Goal: Information Seeking & Learning: Learn about a topic

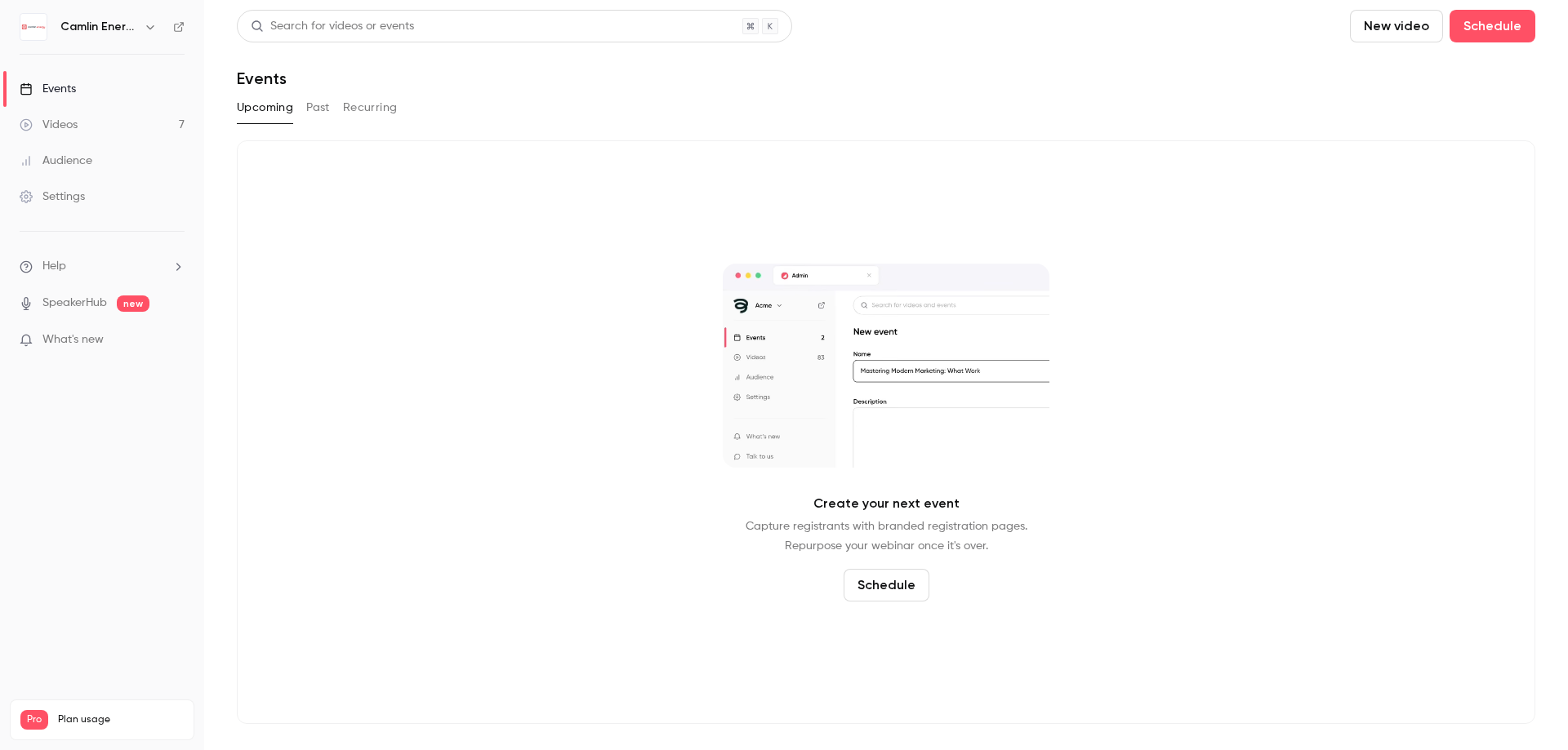
click at [85, 116] on link "Videos 7" at bounding box center [102, 125] width 204 height 36
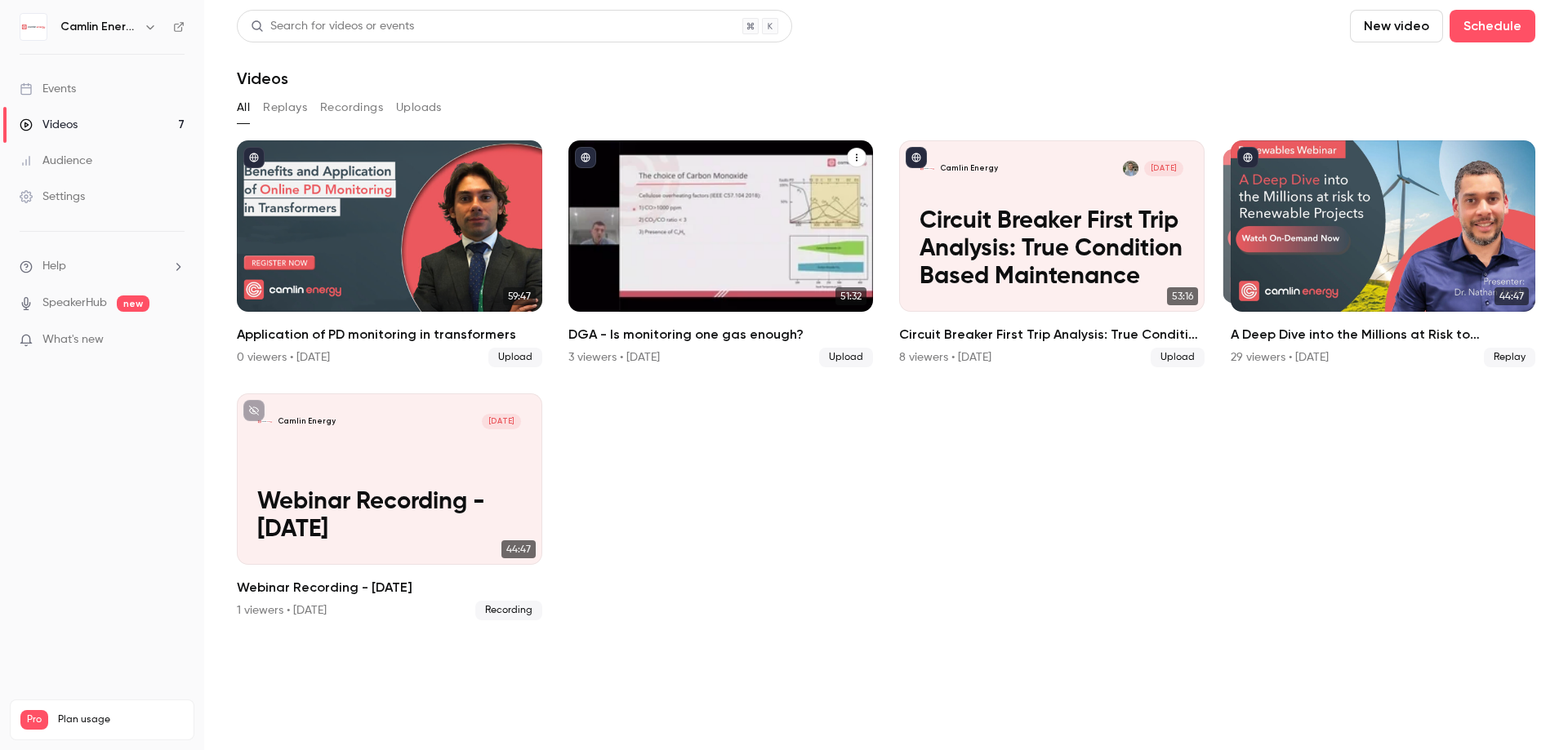
click at [739, 246] on div "DGA - Is monitoring one gas enough?" at bounding box center [721, 225] width 306 height 172
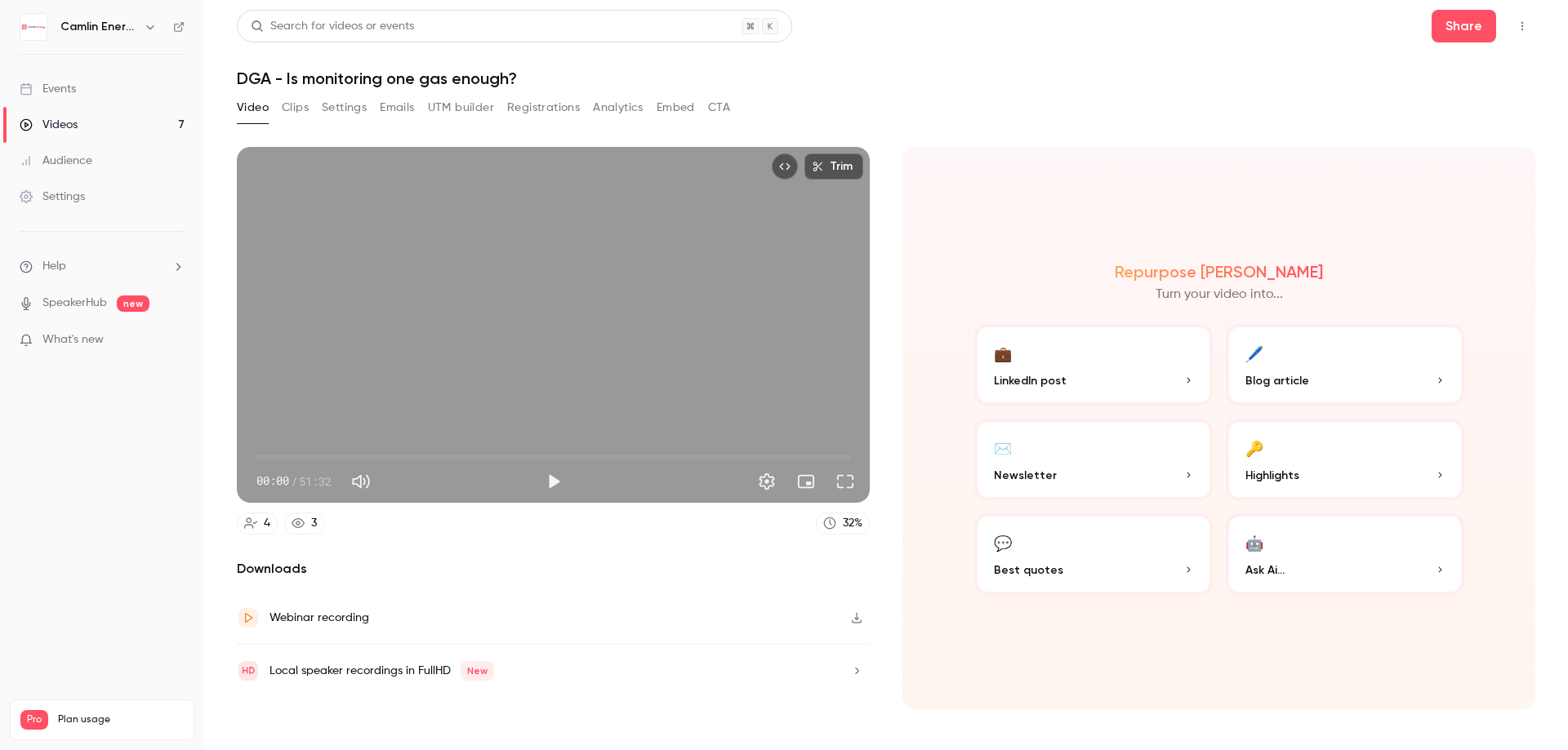
click at [536, 99] on button "Registrations" at bounding box center [543, 107] width 73 height 26
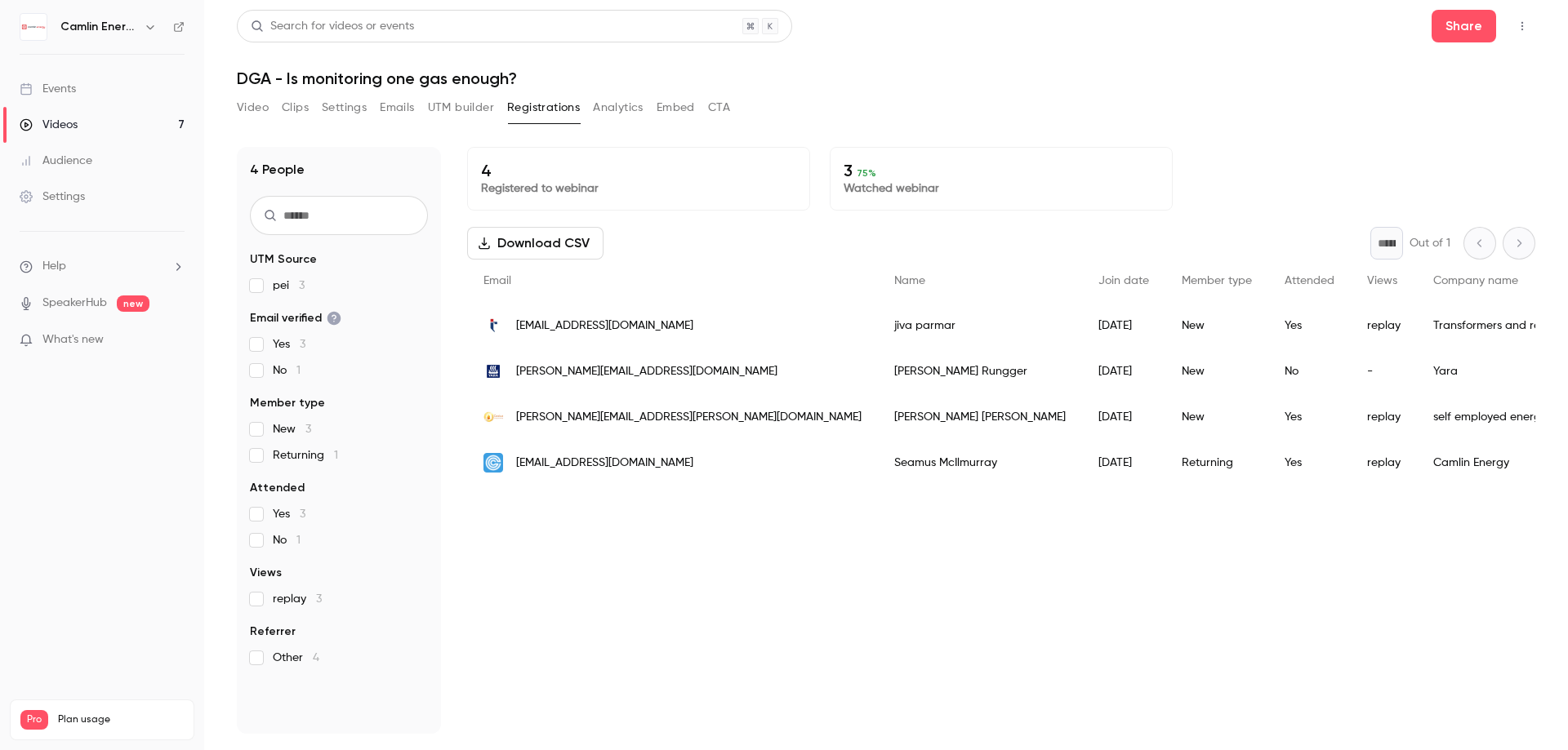
click at [66, 124] on div "Videos" at bounding box center [49, 125] width 58 height 16
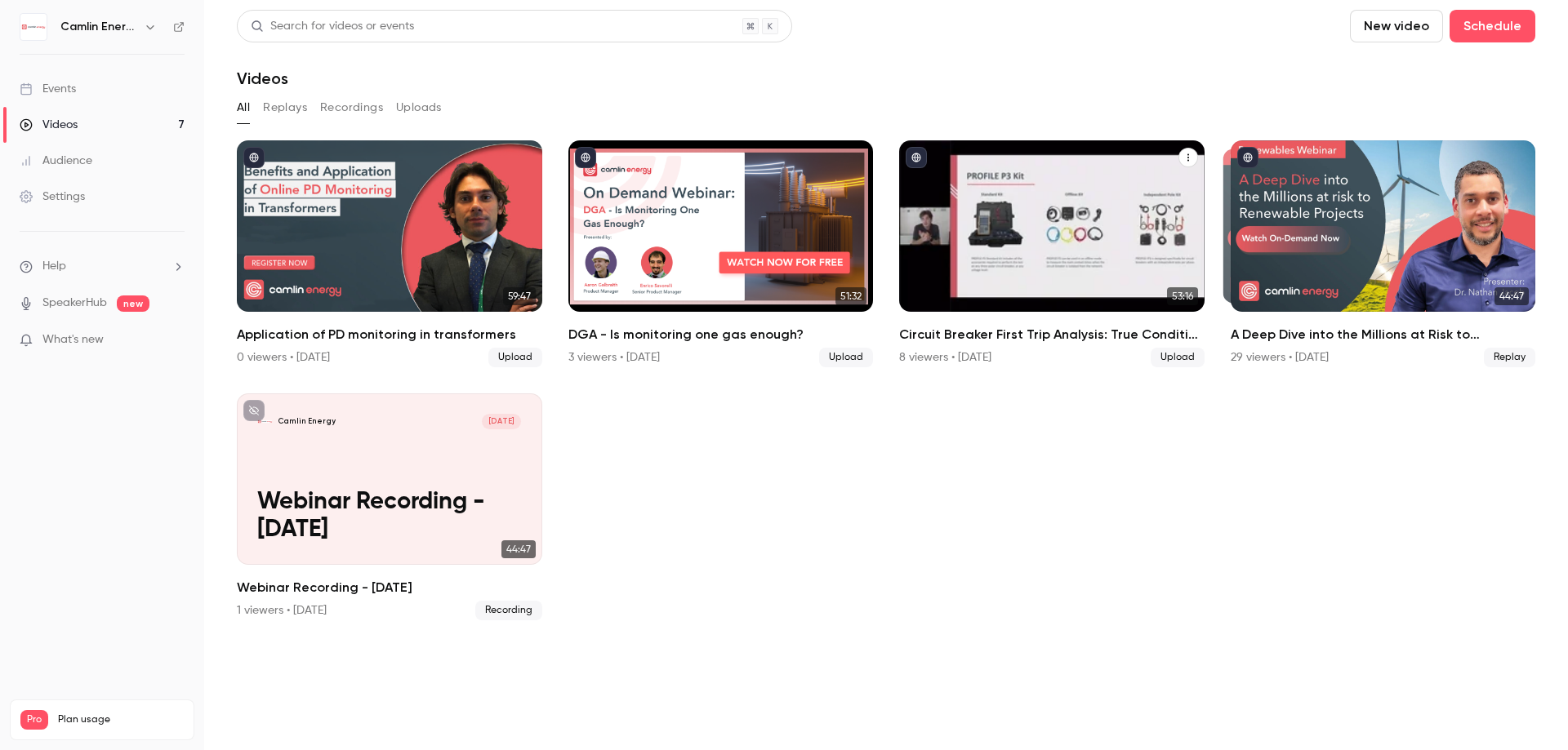
click at [1061, 228] on p "Circuit Breaker First Trip Analysis: True Condition Based Maintenance" at bounding box center [1051, 250] width 264 height 84
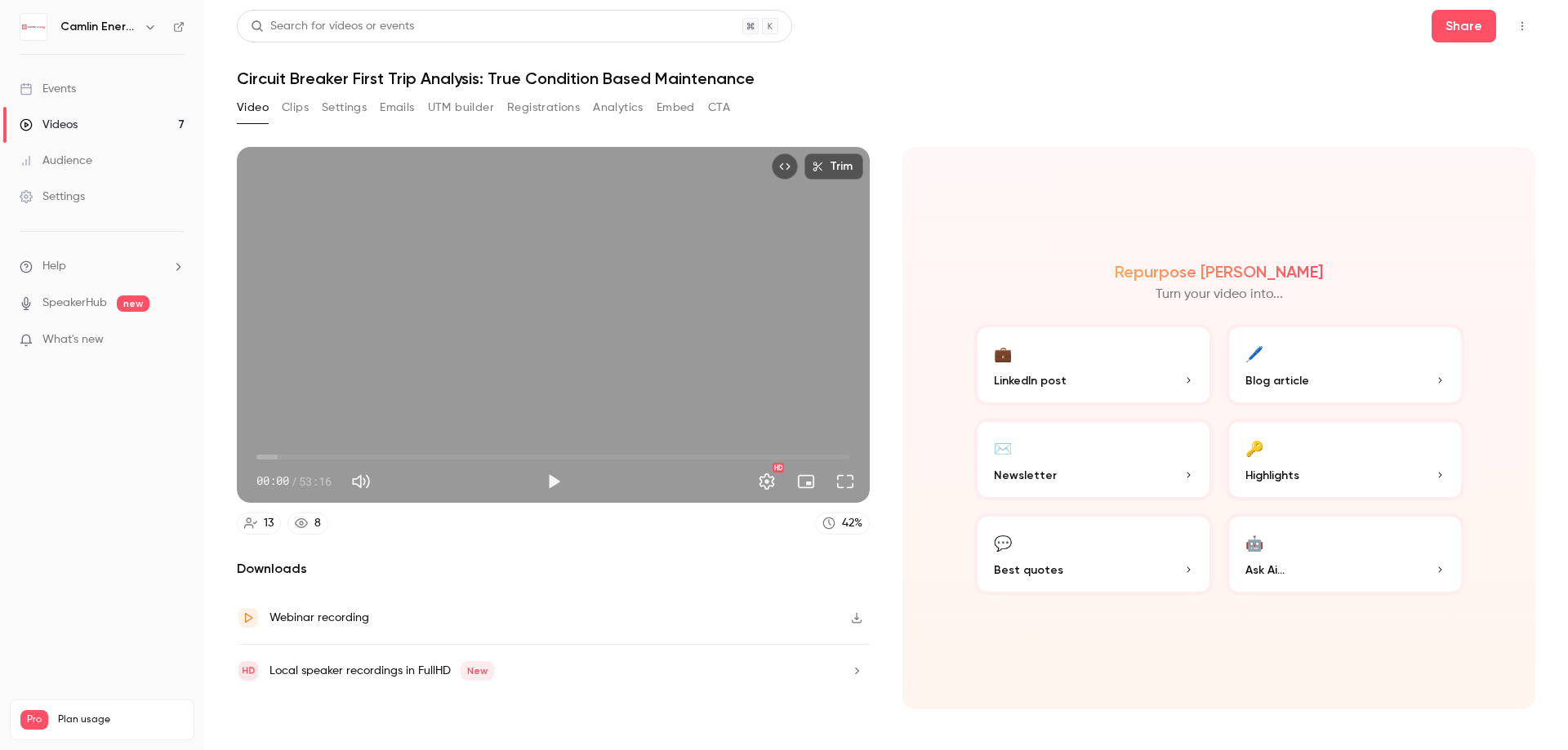
click at [554, 108] on button "Registrations" at bounding box center [543, 107] width 73 height 26
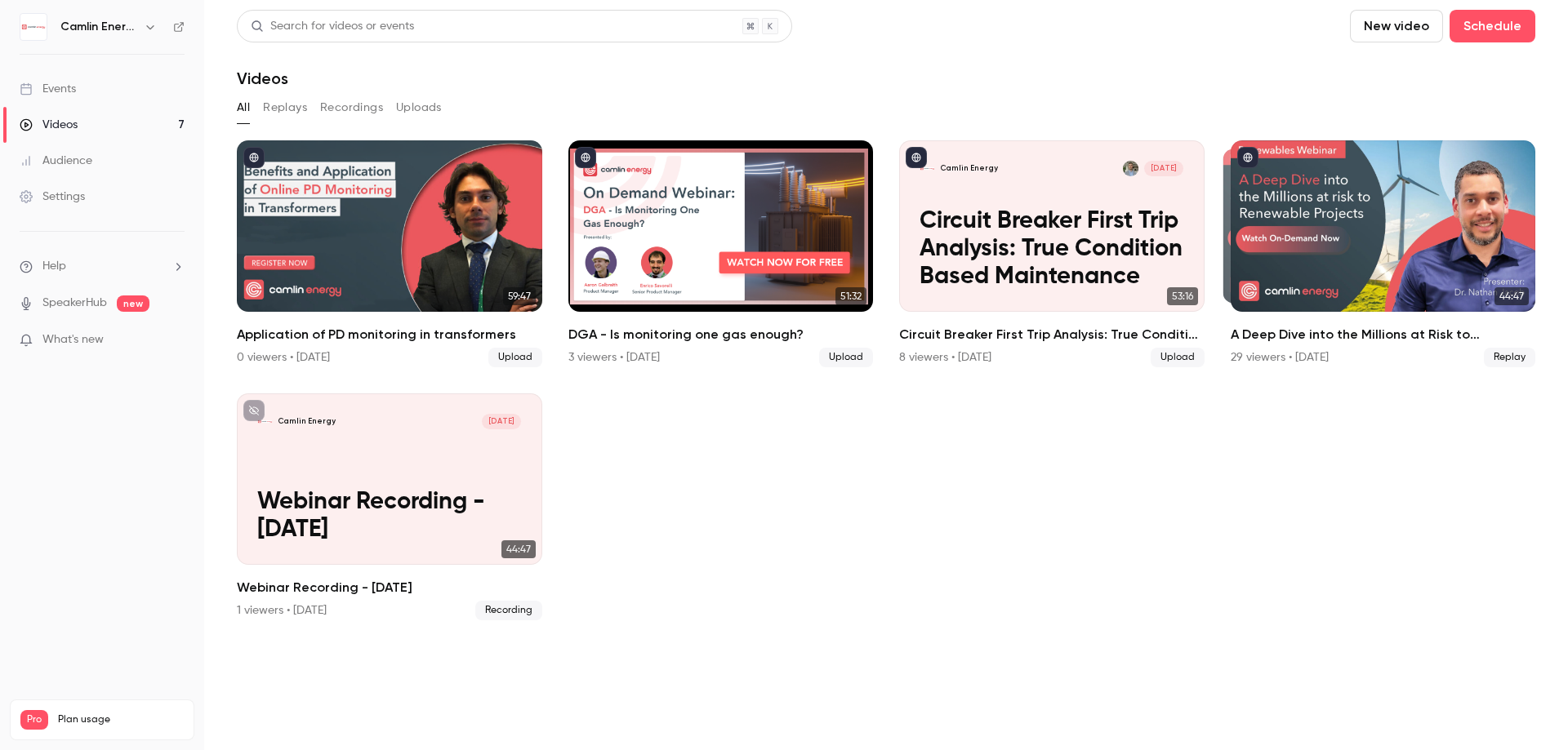
click at [944, 67] on header "Search for videos or events New video Schedule Videos" at bounding box center [886, 49] width 1298 height 78
